Goal: Check status: Check status

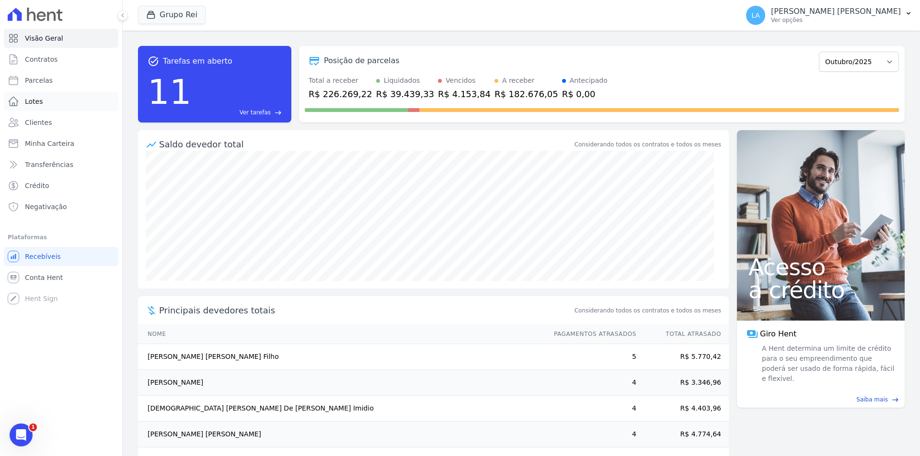
click at [57, 101] on link "Lotes" at bounding box center [61, 101] width 114 height 19
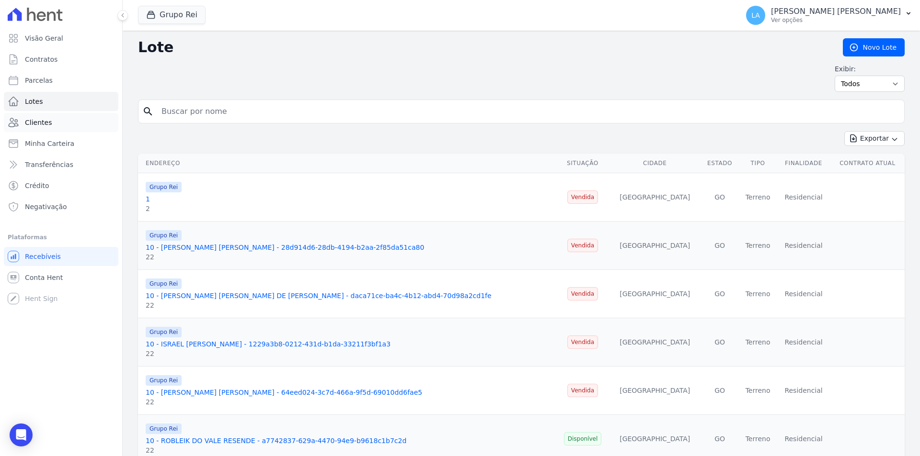
click at [45, 130] on link "Clientes" at bounding box center [61, 122] width 114 height 19
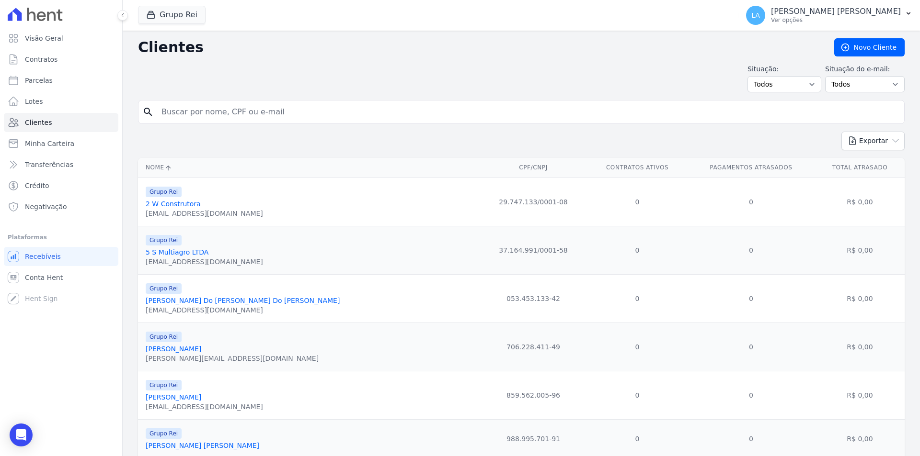
click at [235, 118] on input "search" at bounding box center [528, 112] width 744 height 19
paste input "022.576.779-19"
type input "022.576.779-19"
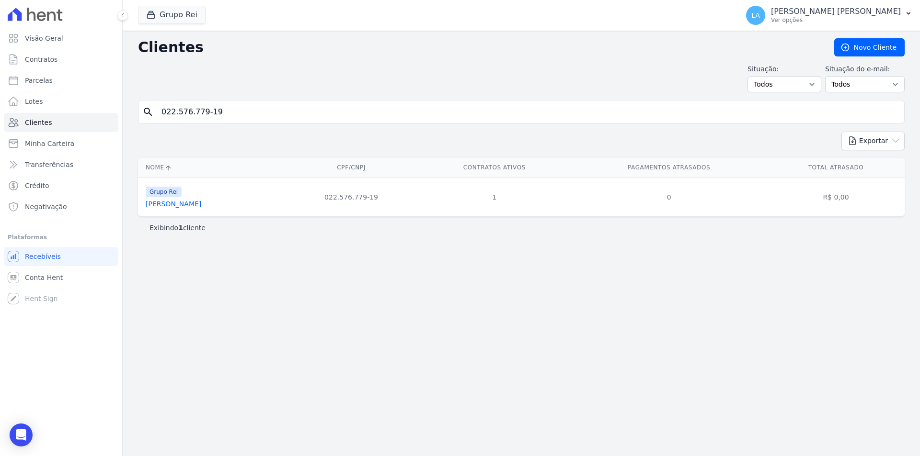
click at [201, 207] on link "[PERSON_NAME]" at bounding box center [174, 204] width 56 height 8
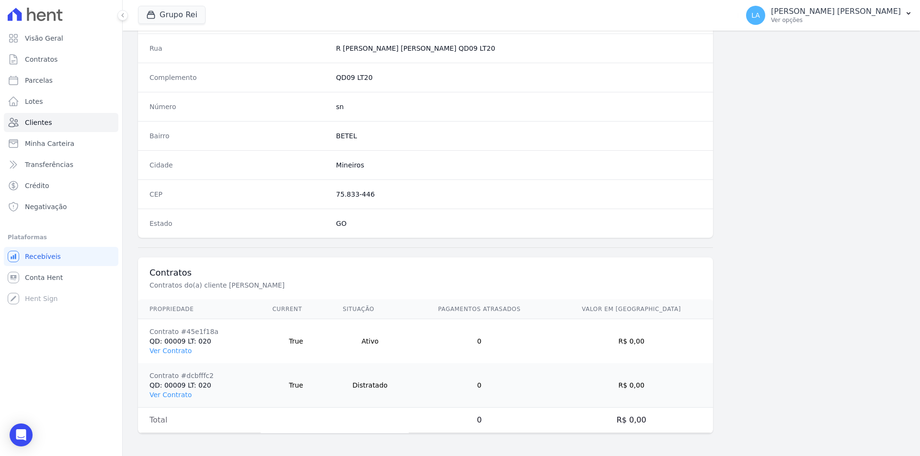
scroll to position [484, 0]
click at [173, 352] on link "Ver Contrato" at bounding box center [170, 351] width 42 height 8
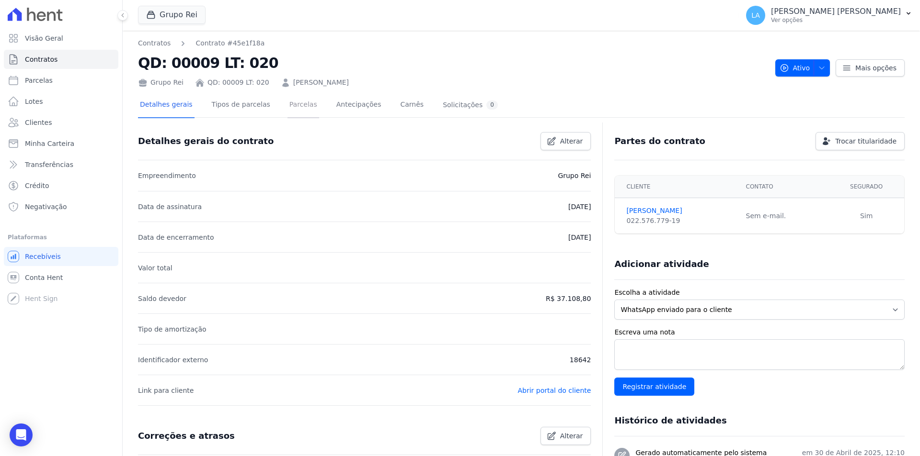
click at [294, 116] on link "Parcelas" at bounding box center [303, 105] width 32 height 25
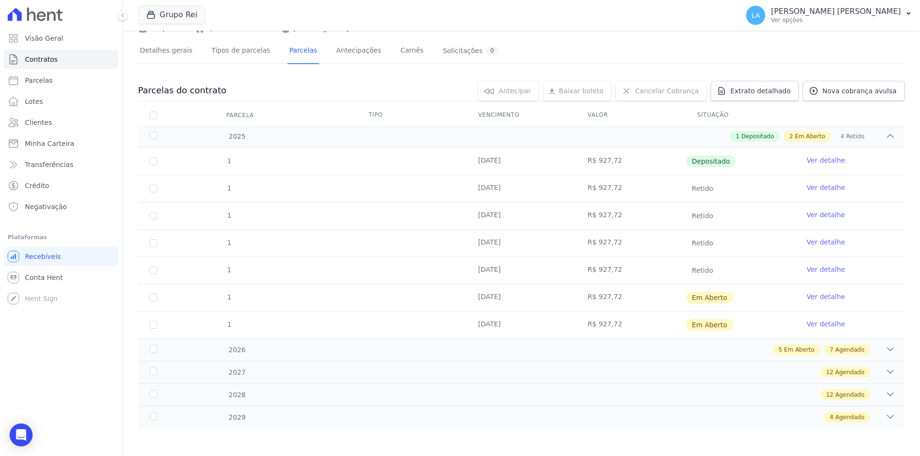
scroll to position [55, 0]
